Goal: Transaction & Acquisition: Download file/media

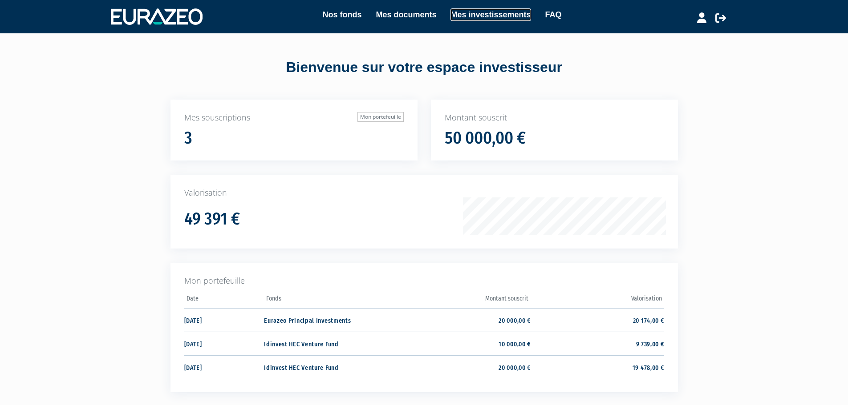
click at [475, 16] on link "Mes investissements" at bounding box center [490, 14] width 80 height 12
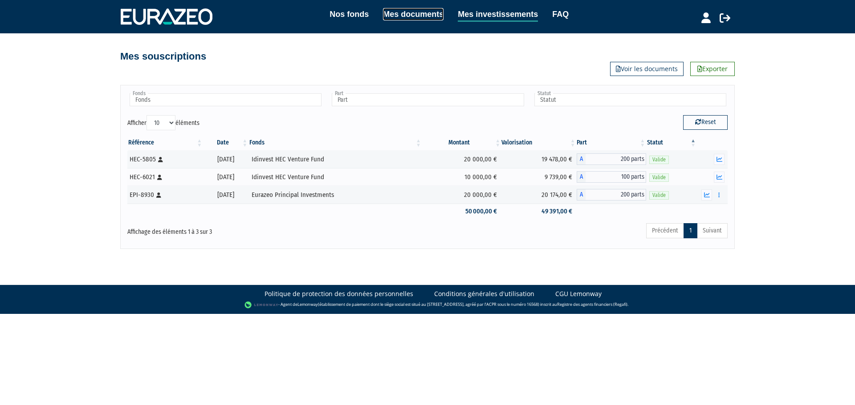
click at [406, 16] on link "Mes documents" at bounding box center [413, 14] width 61 height 12
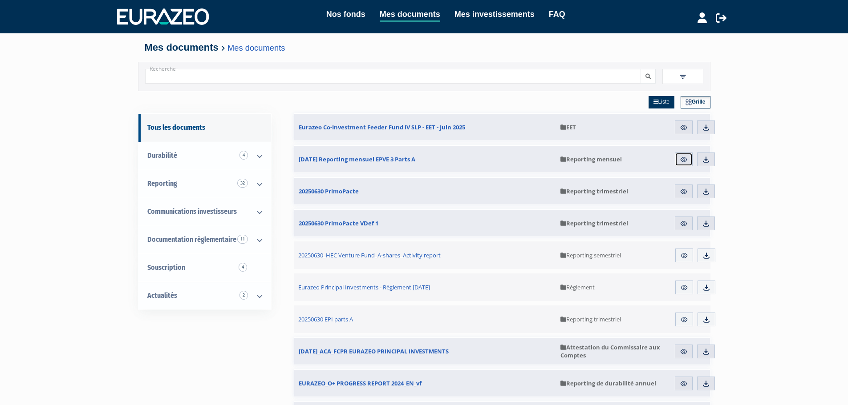
click at [682, 158] on img at bounding box center [684, 160] width 8 height 8
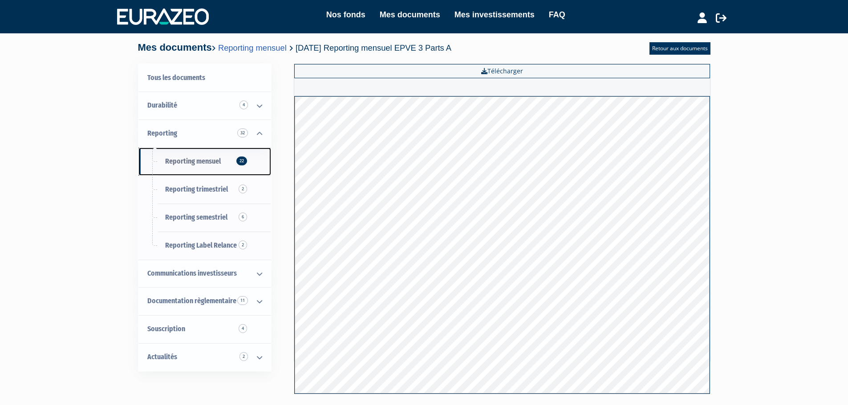
click at [200, 160] on span "Reporting mensuel 22" at bounding box center [193, 161] width 56 height 8
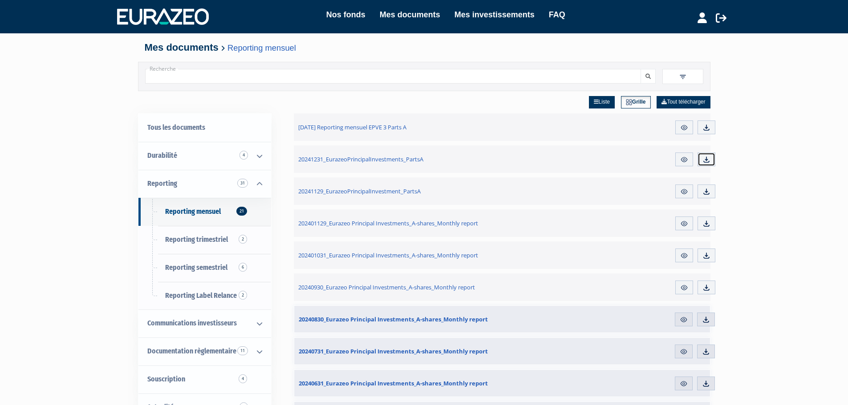
click at [703, 161] on img at bounding box center [706, 160] width 8 height 8
